Goal: Information Seeking & Learning: Check status

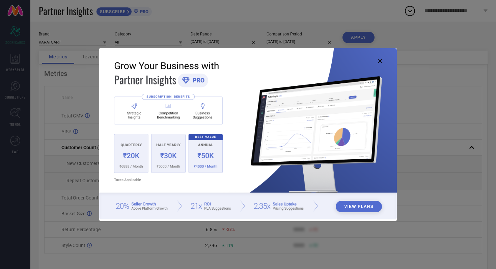
click at [381, 60] on icon at bounding box center [380, 61] width 4 height 4
